Goal: Communication & Community: Answer question/provide support

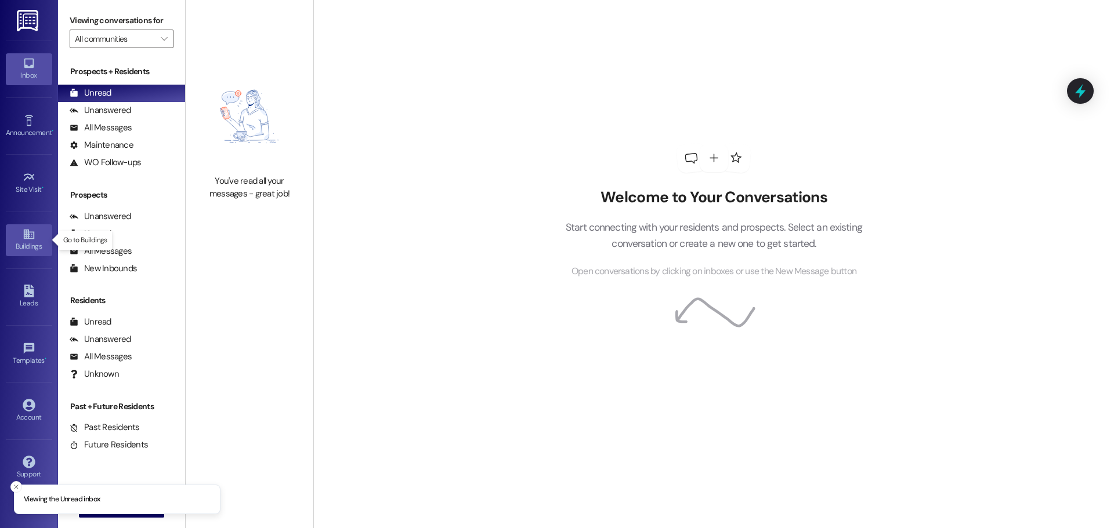
click at [32, 233] on icon at bounding box center [28, 235] width 10 height 10
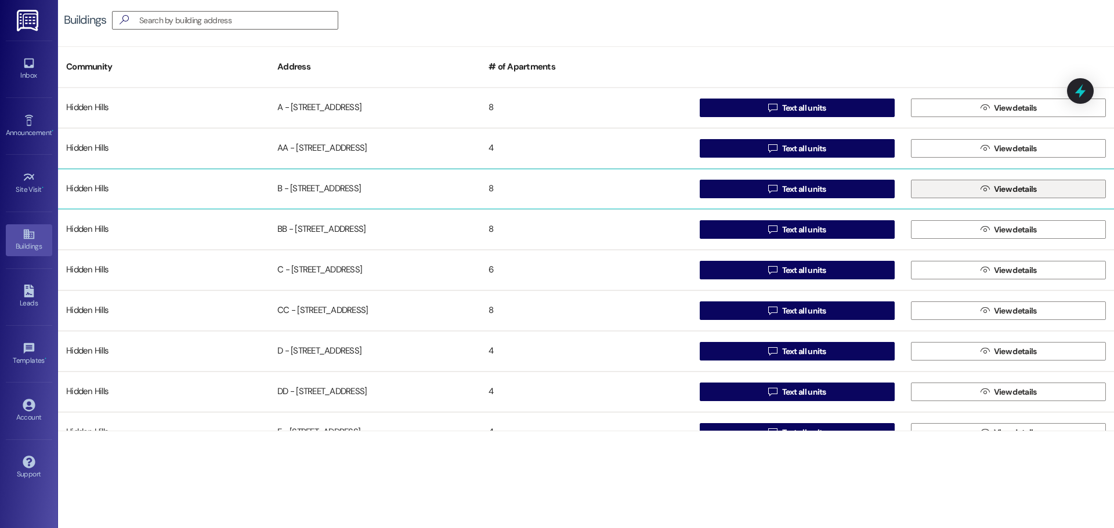
click at [933, 190] on button " View details" at bounding box center [1008, 189] width 195 height 19
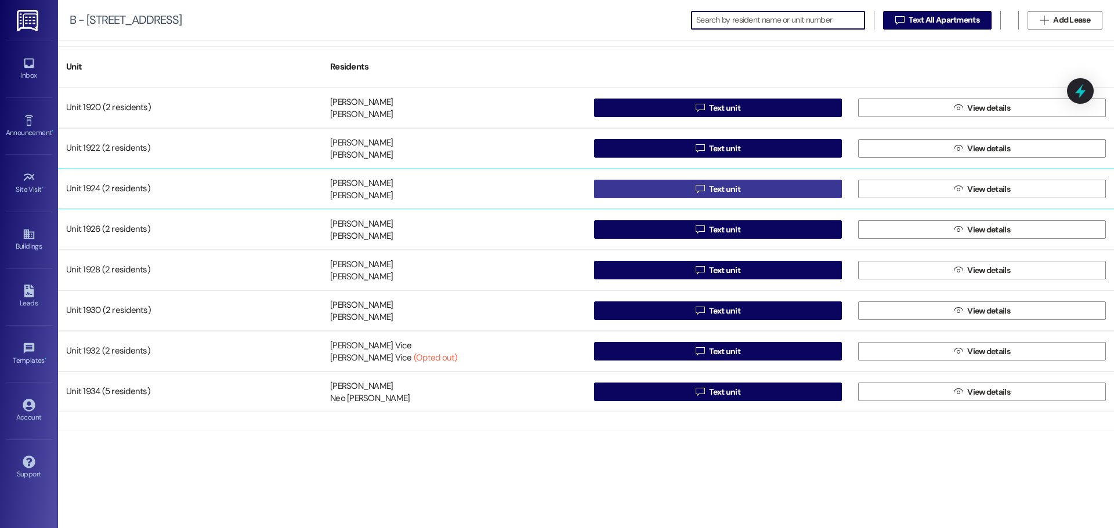
click at [714, 189] on span "Text unit" at bounding box center [724, 189] width 31 height 12
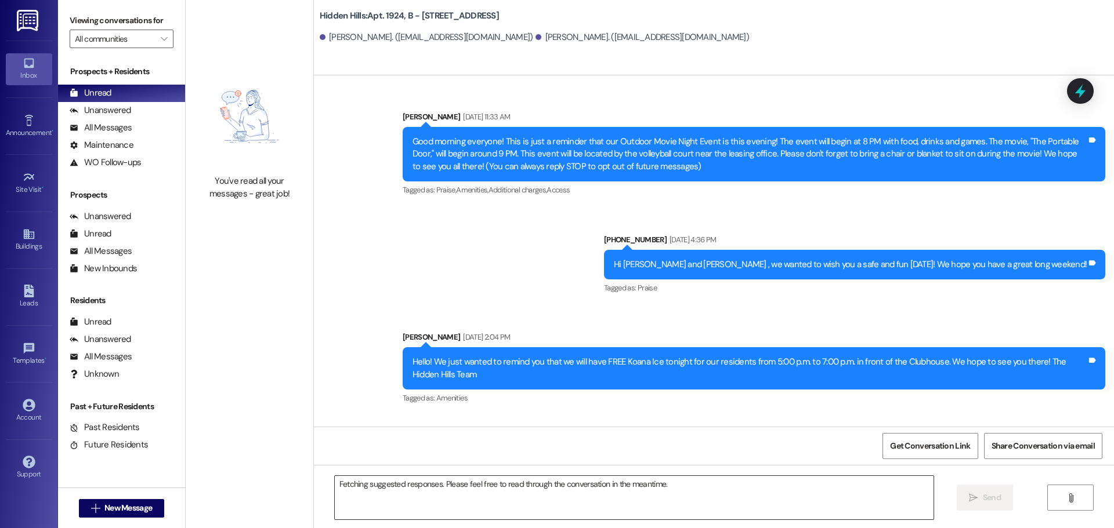
scroll to position [17744, 0]
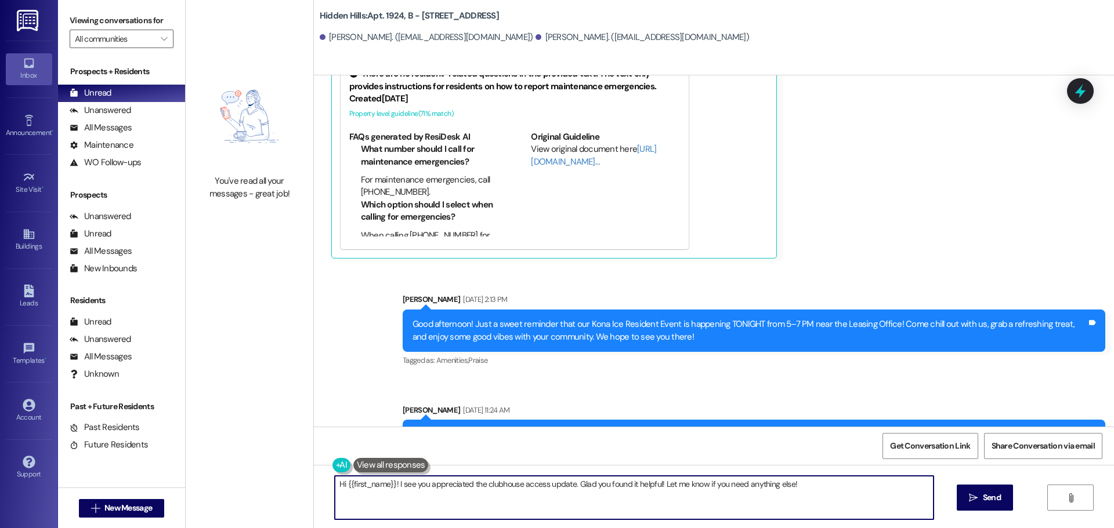
drag, startPoint x: 680, startPoint y: 484, endPoint x: 174, endPoint y: 469, distance: 506.0
click at [174, 469] on div "Viewing conversations for All communities  Prospects + Residents Unread (0) Un…" at bounding box center [586, 264] width 1056 height 528
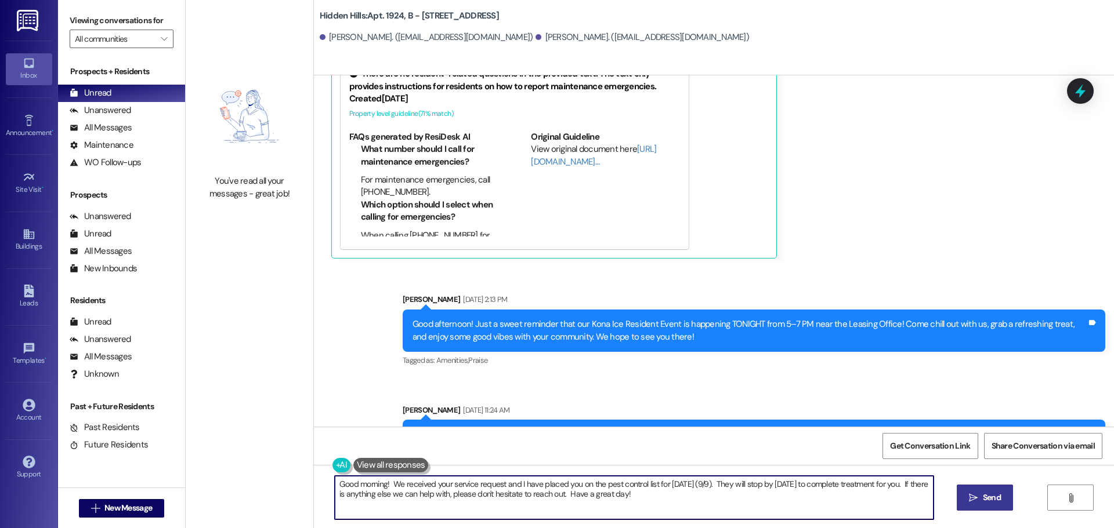
type textarea "Good morning! We received your service request and I have placed you on the pes…"
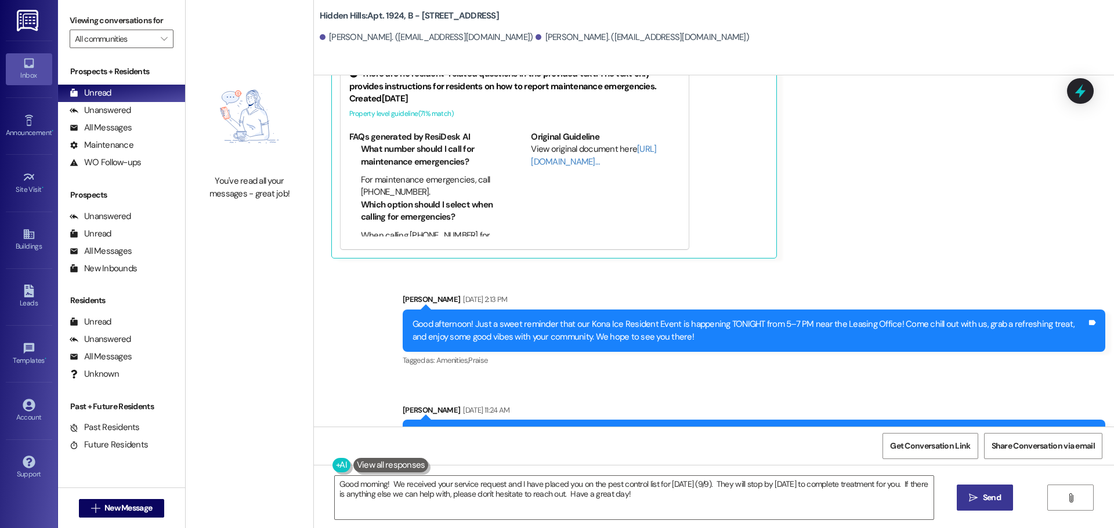
click at [983, 499] on span "Send" at bounding box center [992, 498] width 18 height 12
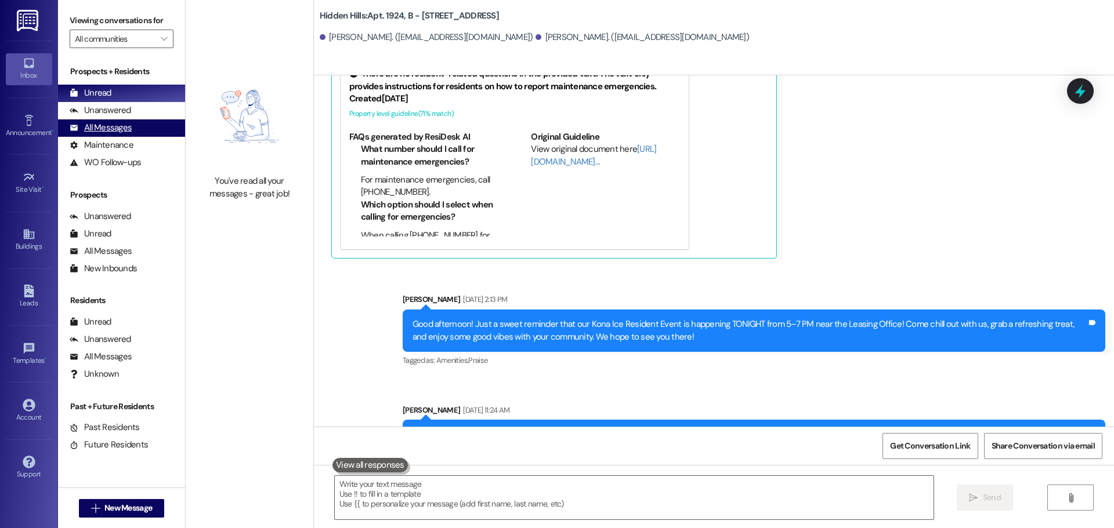
click at [99, 134] on div "All Messages" at bounding box center [101, 128] width 62 height 12
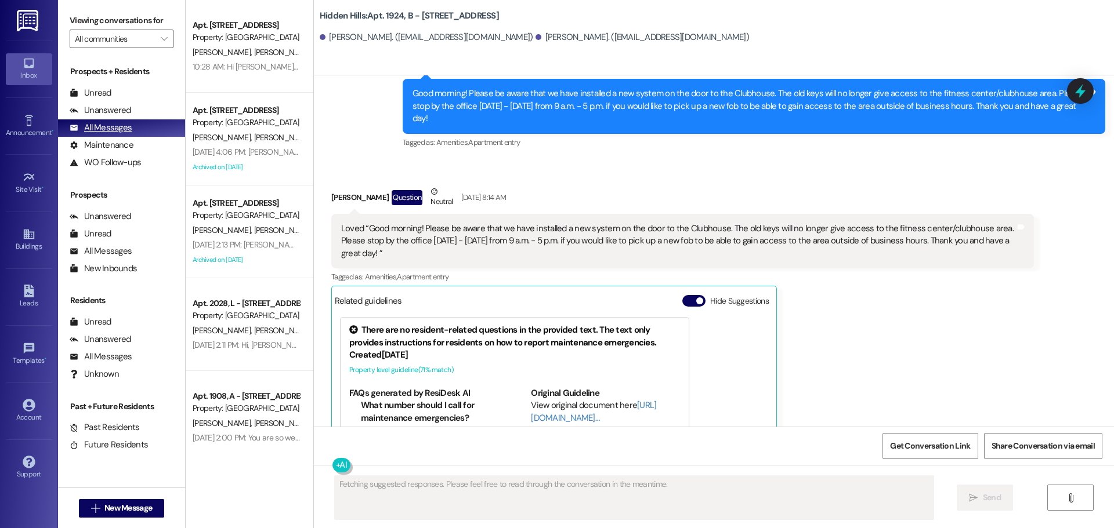
scroll to position [17485, 0]
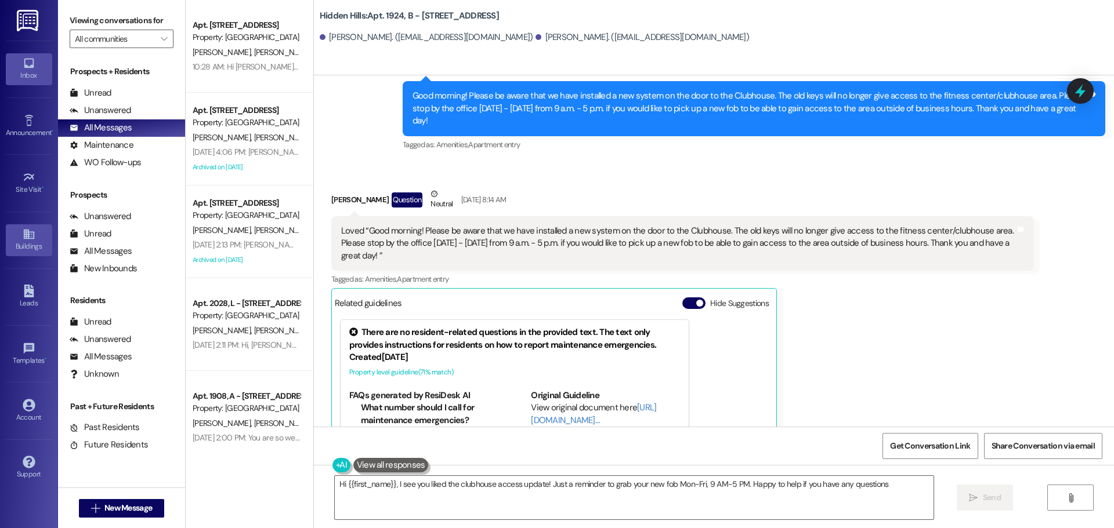
type textarea "Hi {{first_name}}, I see you liked the clubhouse access update! Just a reminder…"
click at [27, 244] on div "Buildings" at bounding box center [29, 247] width 58 height 12
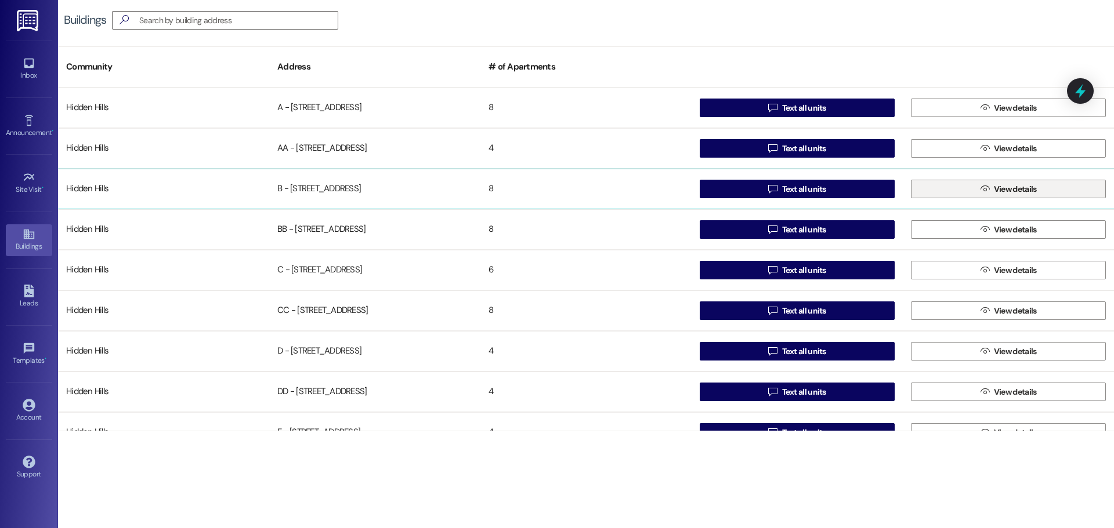
click at [959, 190] on button " View details" at bounding box center [1008, 189] width 195 height 19
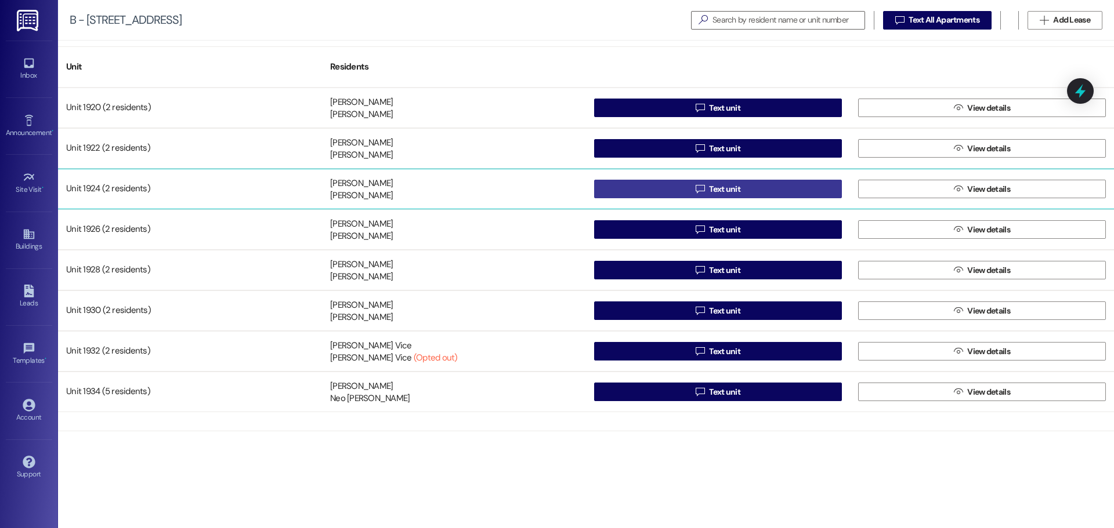
click at [744, 184] on button " Text unit" at bounding box center [718, 189] width 248 height 19
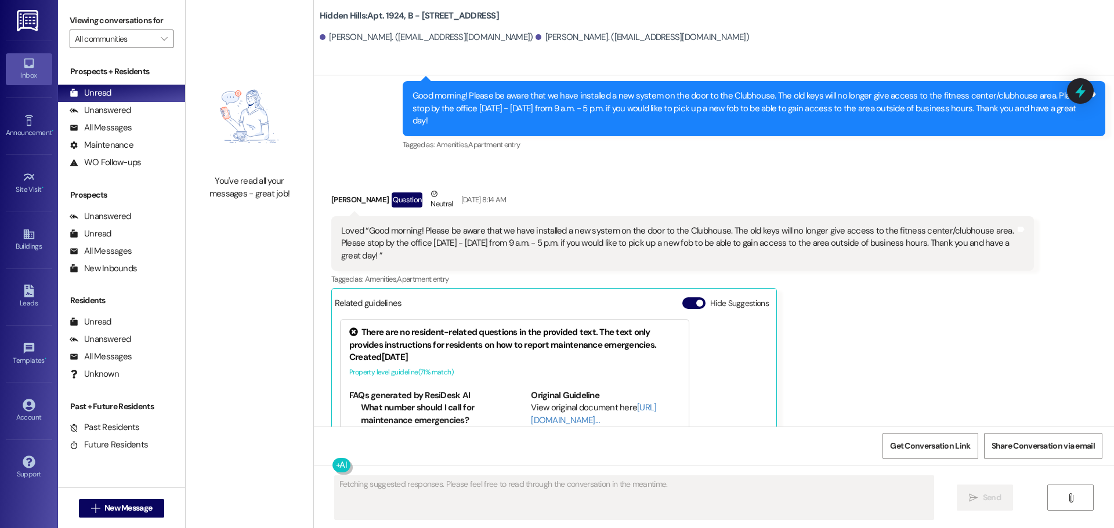
scroll to position [17744, 0]
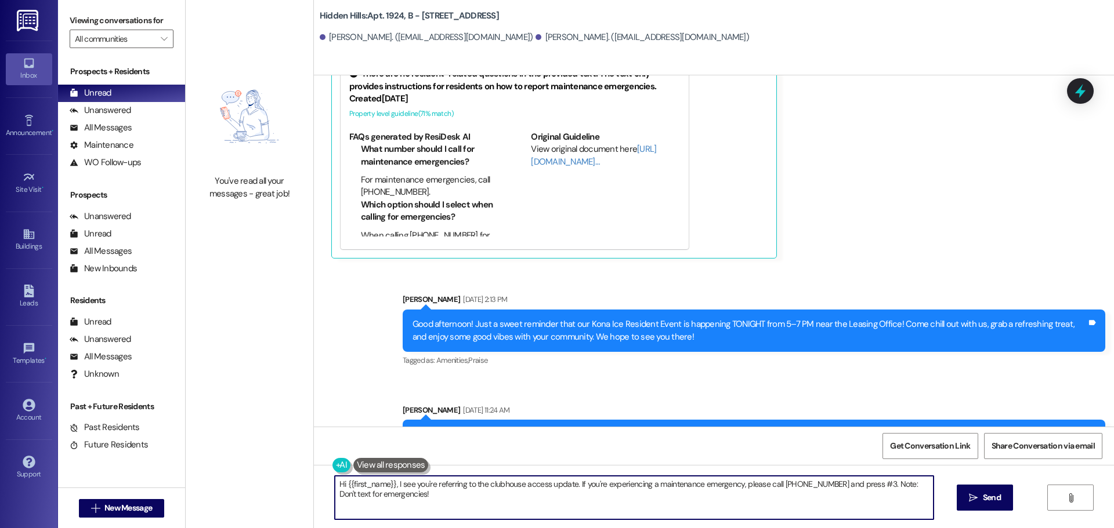
drag, startPoint x: 408, startPoint y: 498, endPoint x: 317, endPoint y: 467, distance: 96.9
click at [317, 467] on div "Hi {{first_name}}, I see you're referring to the clubhouse access update. If yo…" at bounding box center [714, 508] width 800 height 87
type textarea "Good morning! We received your service request for pest control. We have placed…"
click at [984, 497] on span "Send" at bounding box center [992, 498] width 18 height 12
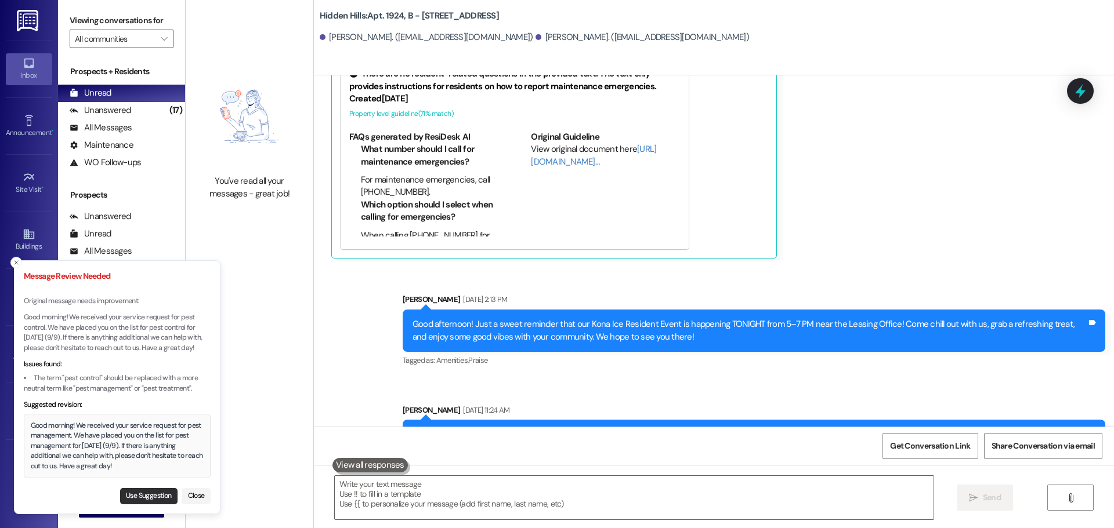
click at [151, 495] on button "Use Suggestion" at bounding box center [148, 496] width 57 height 16
type textarea "Good morning! We received your service request for pest management. We have pla…"
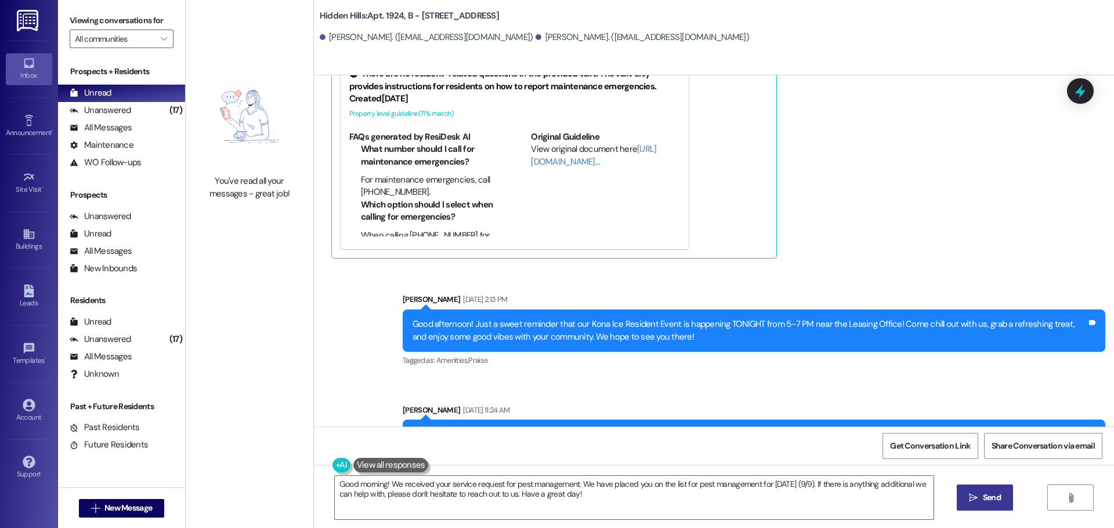
click at [969, 501] on icon "" at bounding box center [973, 498] width 9 height 9
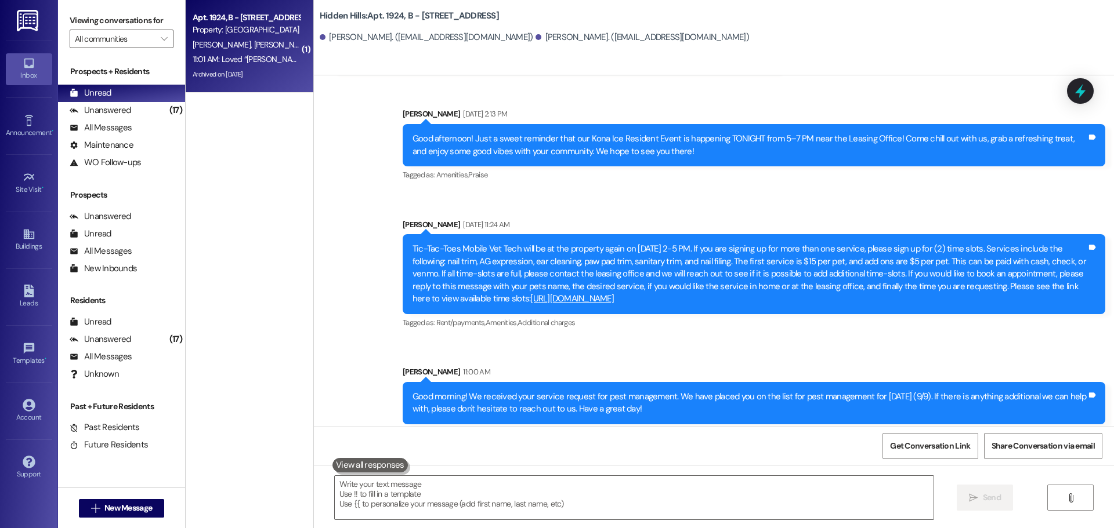
scroll to position [17930, 0]
